Goal: Information Seeking & Learning: Understand process/instructions

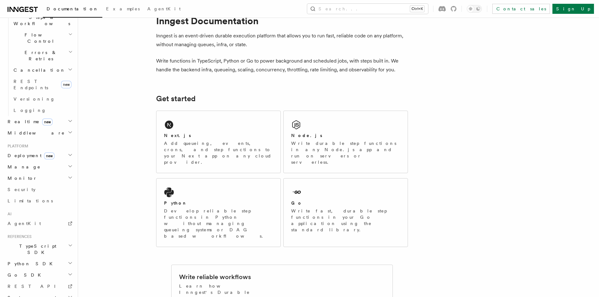
scroll to position [31, 0]
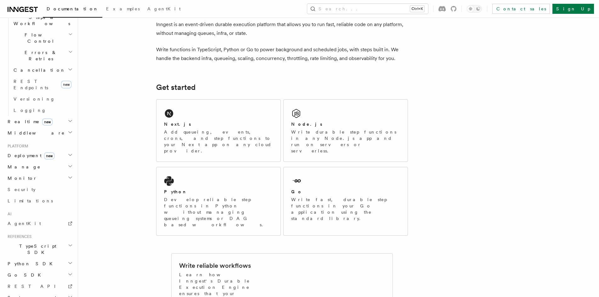
click at [284, 84] on h2 "Get started" at bounding box center [282, 87] width 252 height 9
click at [342, 130] on p "Write durable step functions in any Node.js app and run on servers or serverles…" at bounding box center [345, 141] width 109 height 25
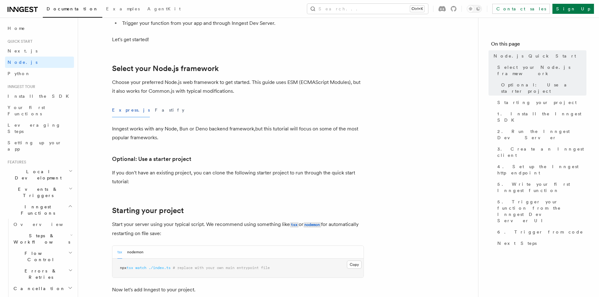
scroll to position [126, 0]
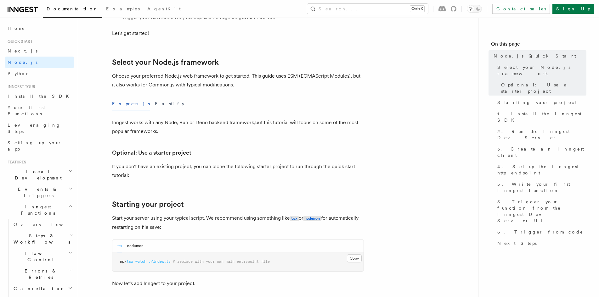
click at [260, 108] on div "Express.js Fastify" at bounding box center [238, 104] width 252 height 14
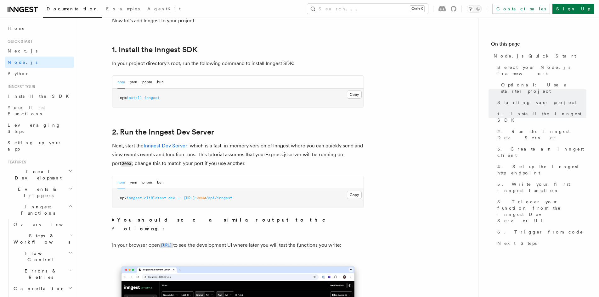
scroll to position [378, 0]
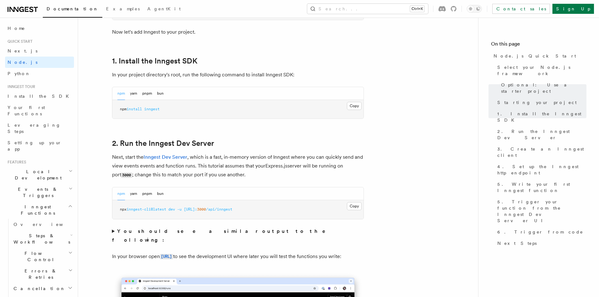
click at [356, 75] on p "In your project directory's root, run the following command to install Inngest …" at bounding box center [238, 75] width 252 height 9
click at [179, 110] on pre "npm install inngest" at bounding box center [237, 109] width 251 height 19
click at [186, 110] on pre "npm install inngest" at bounding box center [237, 109] width 251 height 19
click at [233, 62] on h2 "1. Install the Inngest SDK" at bounding box center [238, 61] width 252 height 9
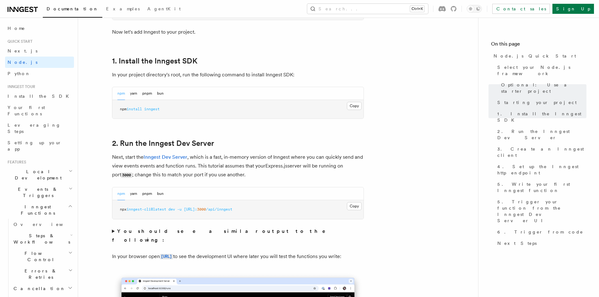
click at [233, 62] on h2 "1. Install the Inngest SDK" at bounding box center [238, 61] width 252 height 9
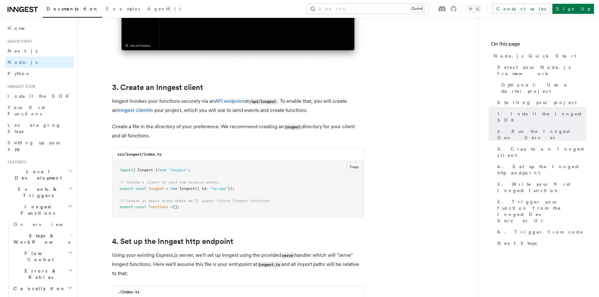
scroll to position [756, 0]
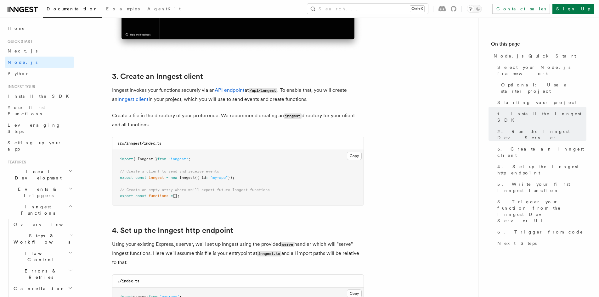
click at [258, 175] on pre "import { Inngest } from "inngest" ; // Create a client to send and receive even…" at bounding box center [237, 178] width 251 height 56
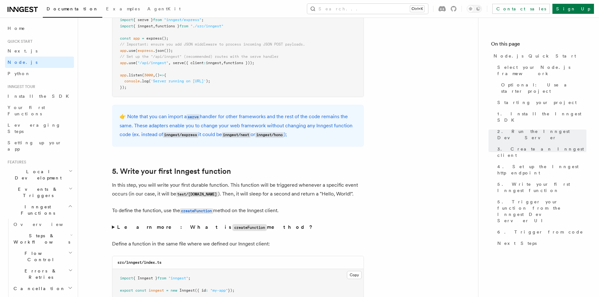
scroll to position [1070, 0]
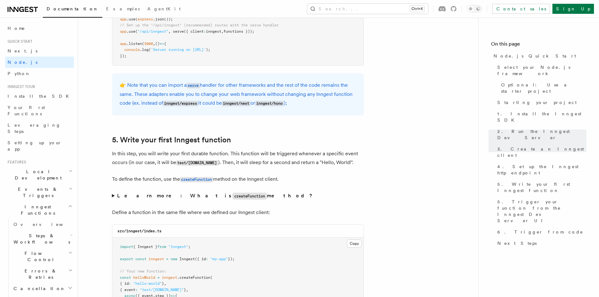
click at [256, 143] on h2 "5. Write your first Inngest function" at bounding box center [238, 140] width 252 height 9
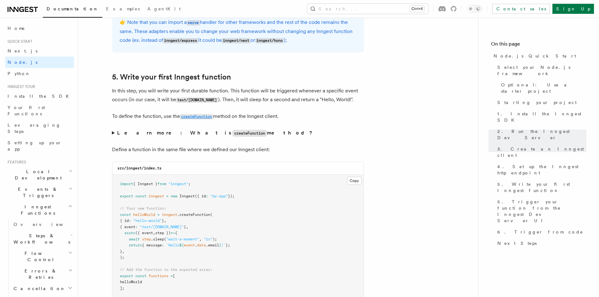
scroll to position [1165, 0]
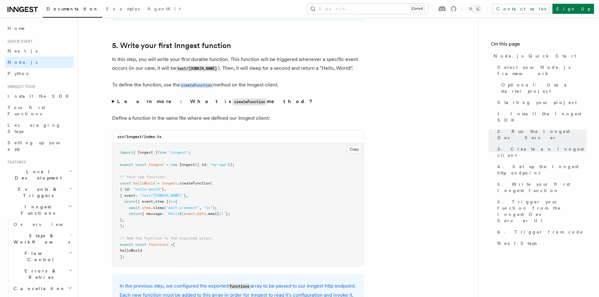
click at [222, 238] on pre "import { Inngest } from "inngest" ; export const inngest = new Inngest ({ id : …" at bounding box center [237, 205] width 251 height 123
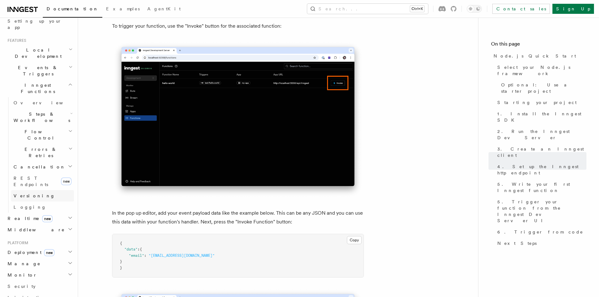
scroll to position [126, 0]
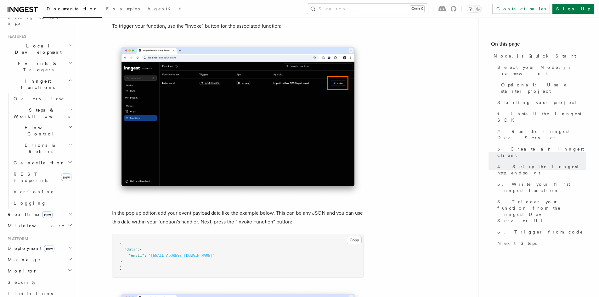
click at [39, 220] on h2 "Middleware" at bounding box center [39, 225] width 69 height 11
click at [52, 209] on h2 "Realtime new" at bounding box center [39, 214] width 69 height 11
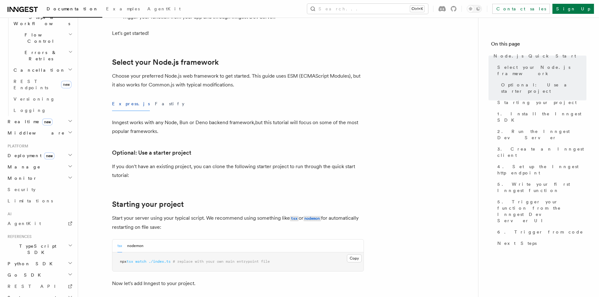
scroll to position [0, 0]
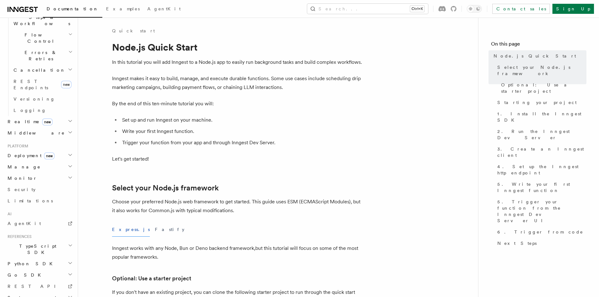
click at [278, 160] on p "Let's get started!" at bounding box center [238, 159] width 252 height 9
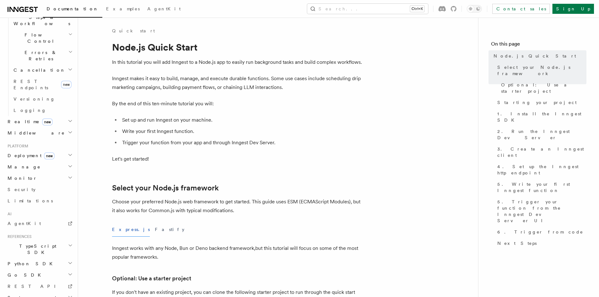
click at [253, 7] on div "Search... Ctrl+K Contact sales Sign Up" at bounding box center [397, 9] width 394 height 10
click at [246, 31] on div "Quick start" at bounding box center [238, 31] width 252 height 6
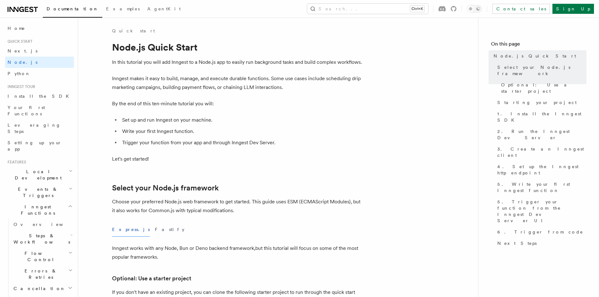
click at [207, 11] on div "Search... Ctrl+K Contact sales Sign Up" at bounding box center [397, 9] width 394 height 10
